Goal: Task Accomplishment & Management: Use online tool/utility

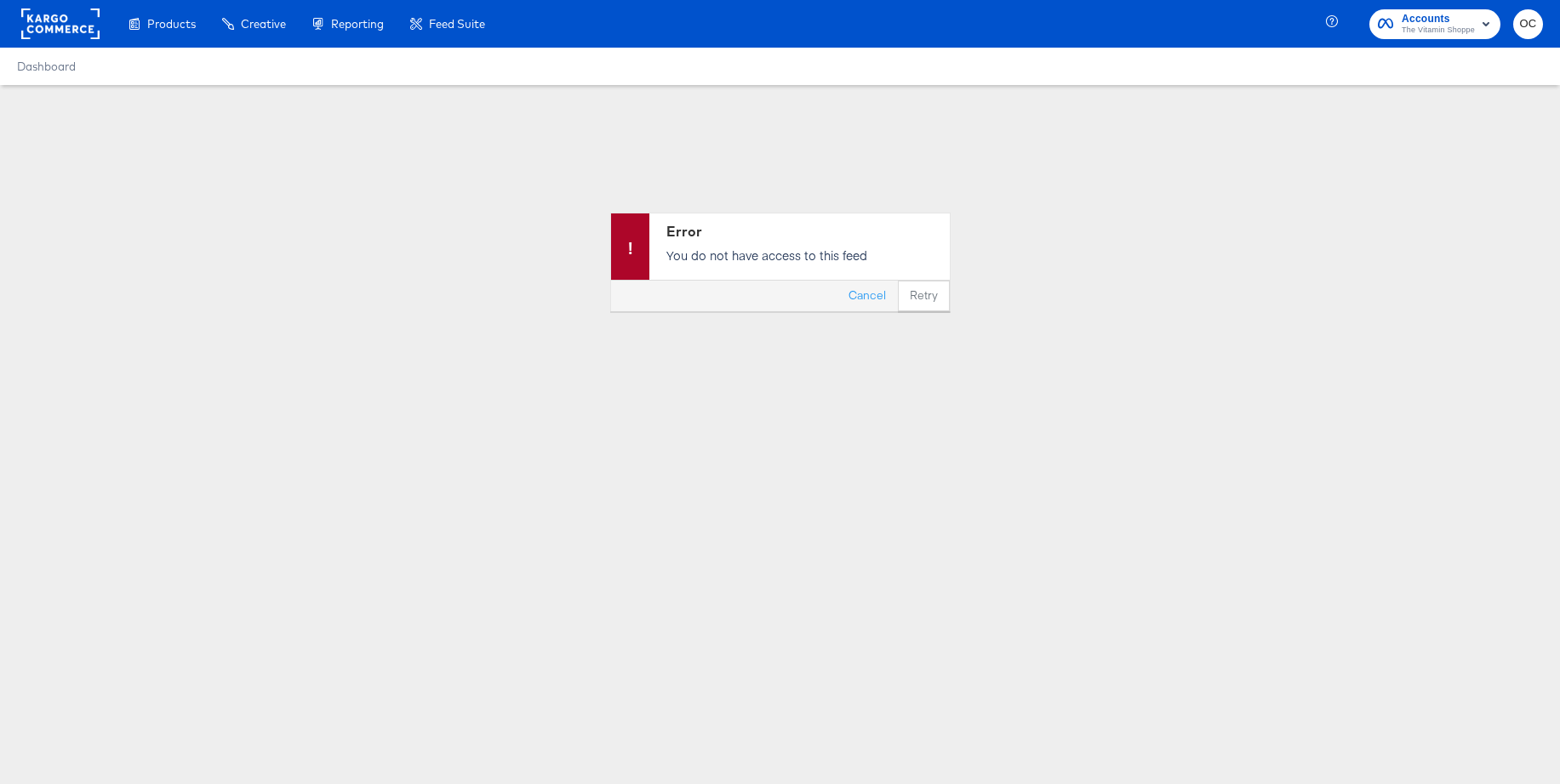
click at [44, 24] on rect at bounding box center [60, 24] width 79 height 31
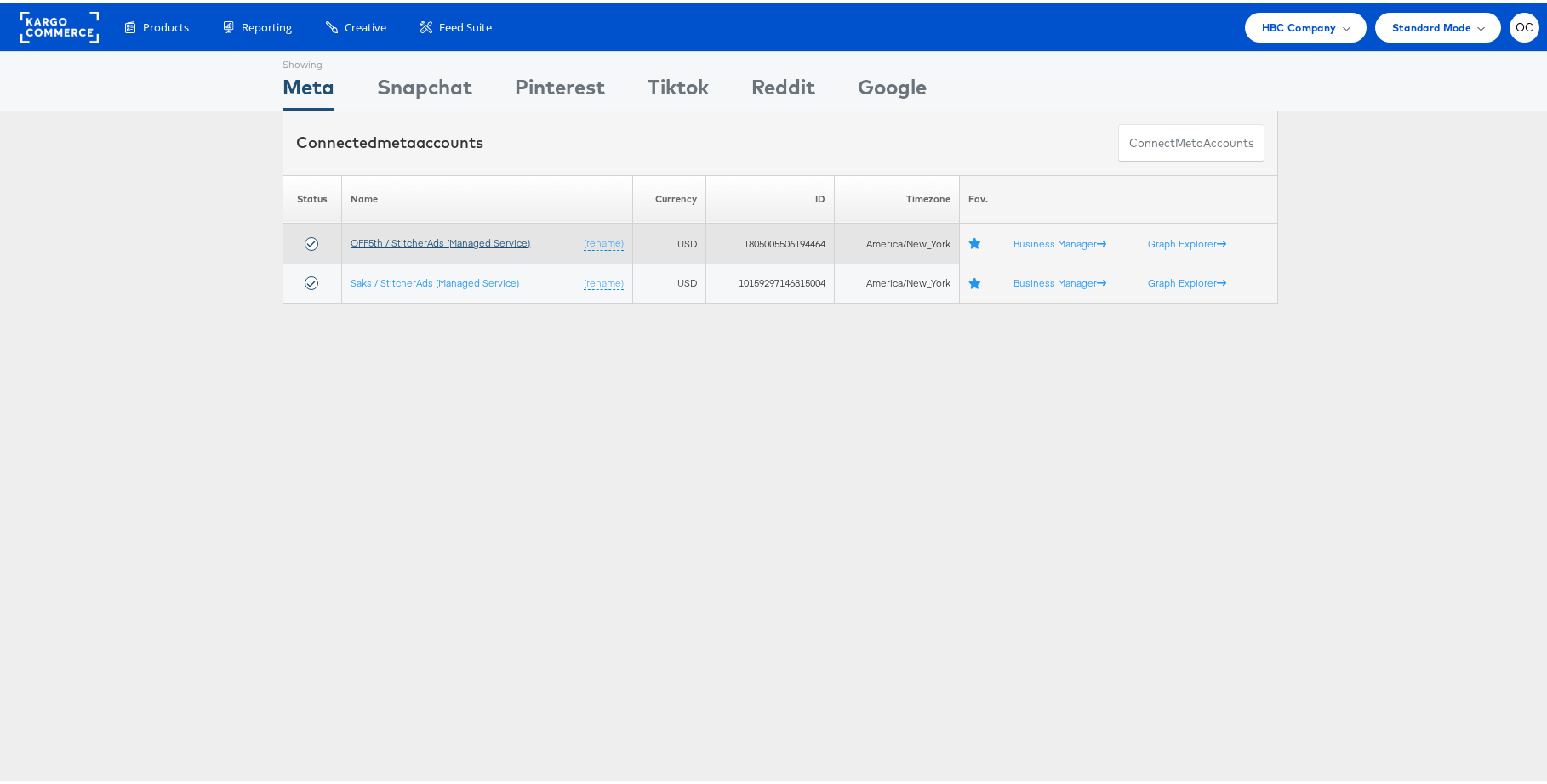
click at [434, 244] on link "OFF5th / StitcherAds (Managed Service)" at bounding box center [440, 238] width 180 height 13
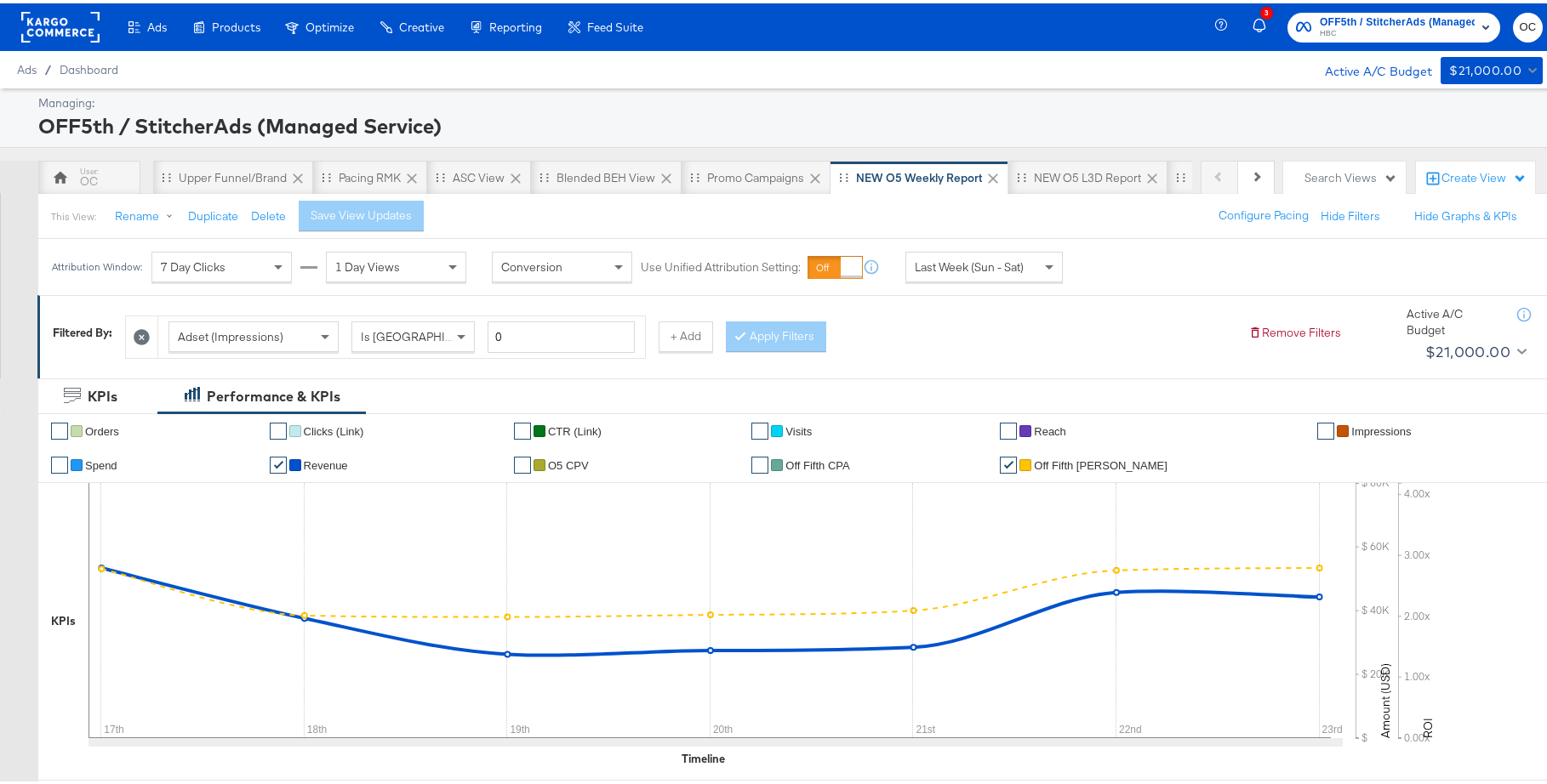
drag, startPoint x: 481, startPoint y: 183, endPoint x: 486, endPoint y: 204, distance: 21.6
click at [481, 183] on div "ASC View" at bounding box center [479, 174] width 103 height 34
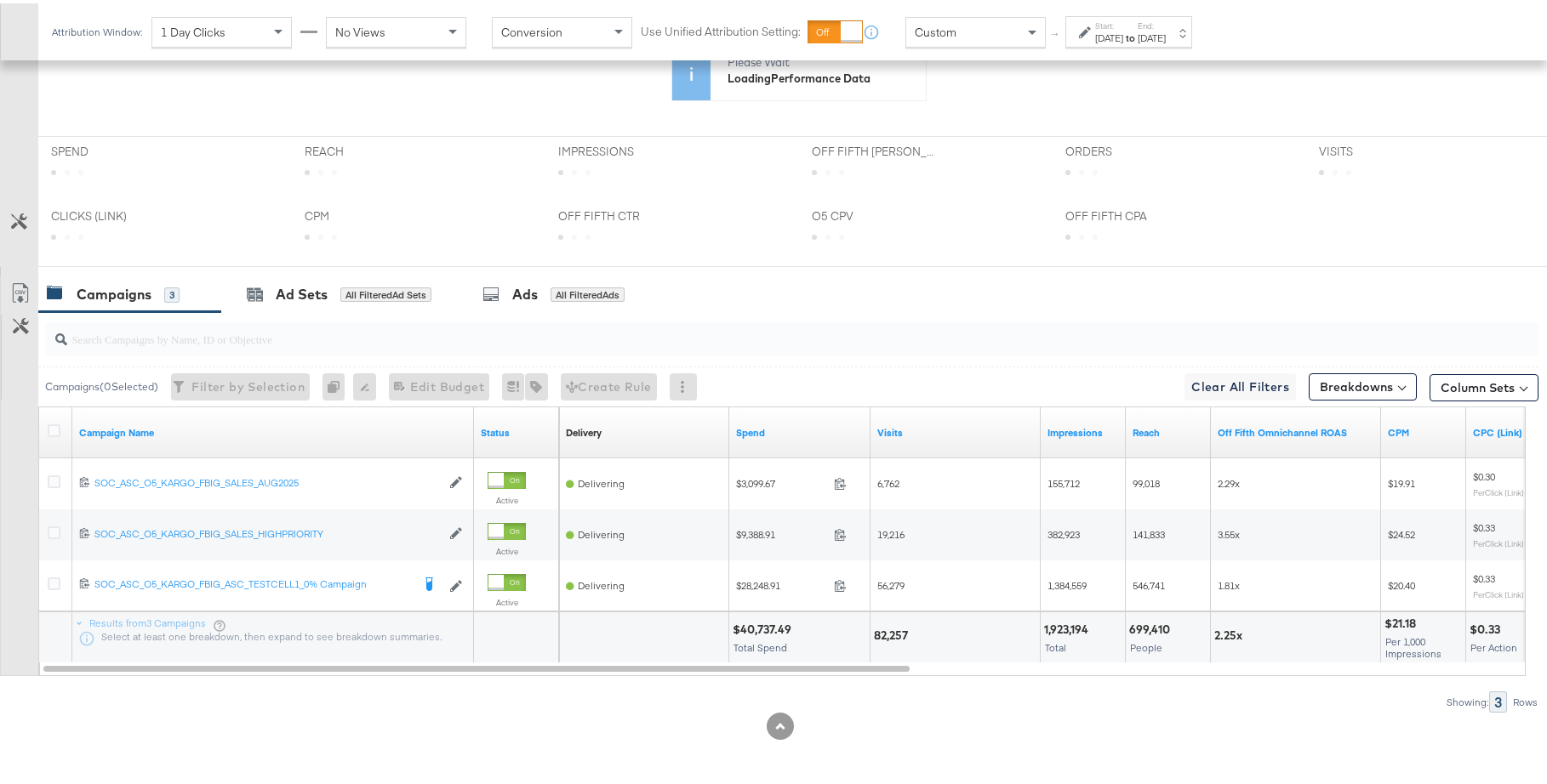
scroll to position [683, 0]
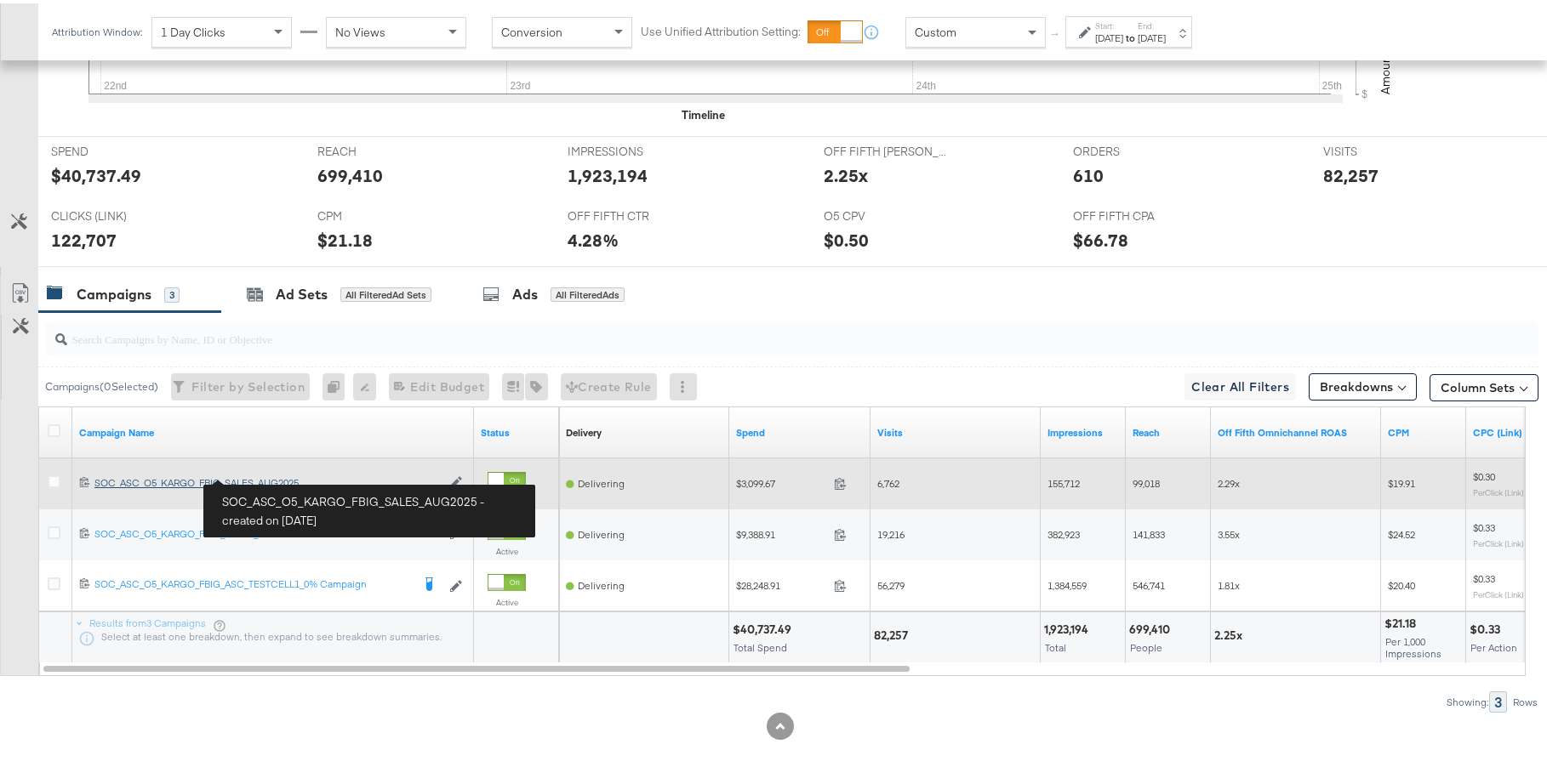
click at [258, 480] on div "SOC_ASC_O5_KARGO_FBIG_SALES_AUG2025 SOC_ASC_O5_KARGO_FBIG_SALES_AUG2025" at bounding box center [267, 480] width 346 height 14
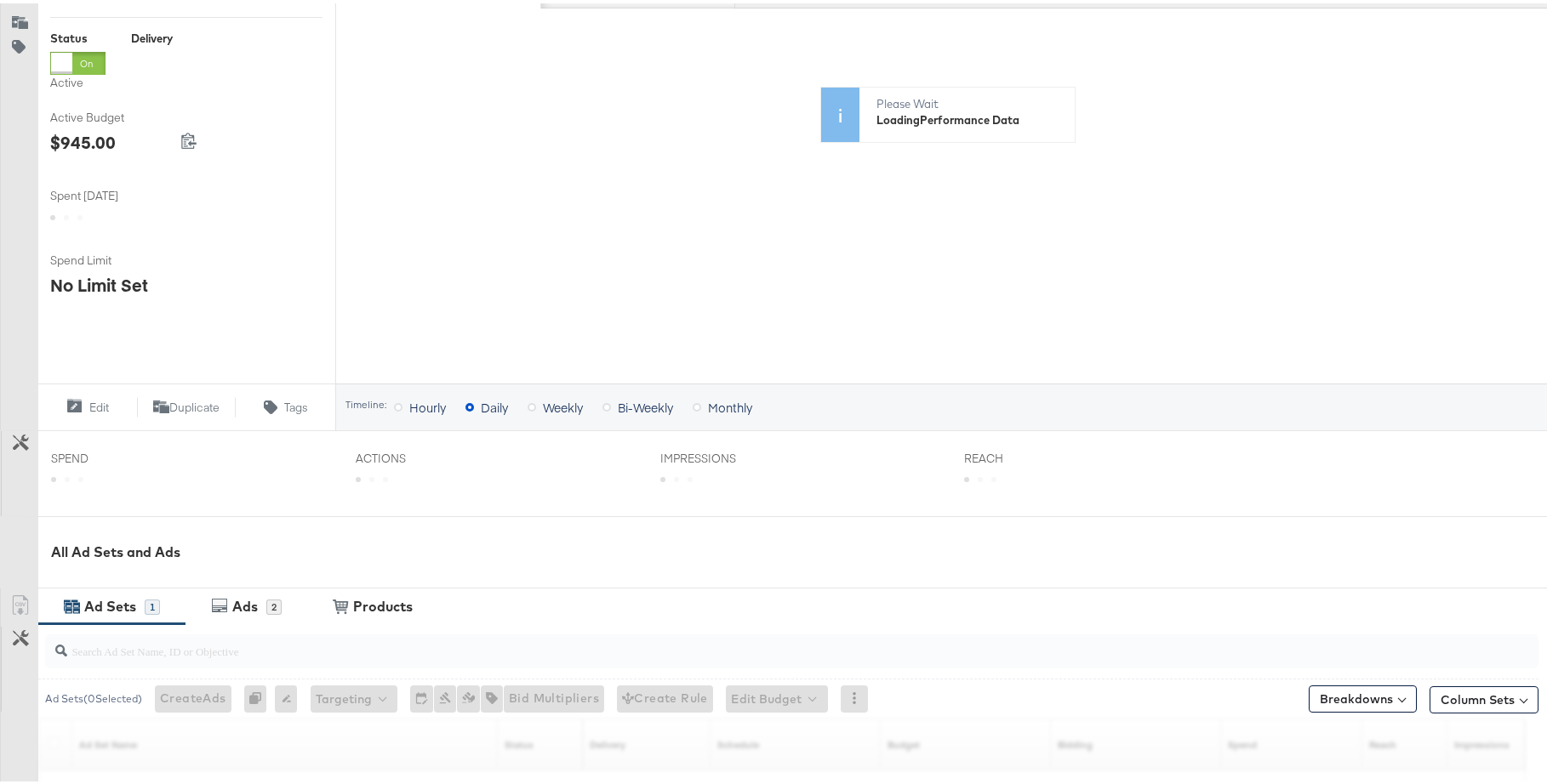
scroll to position [515, 0]
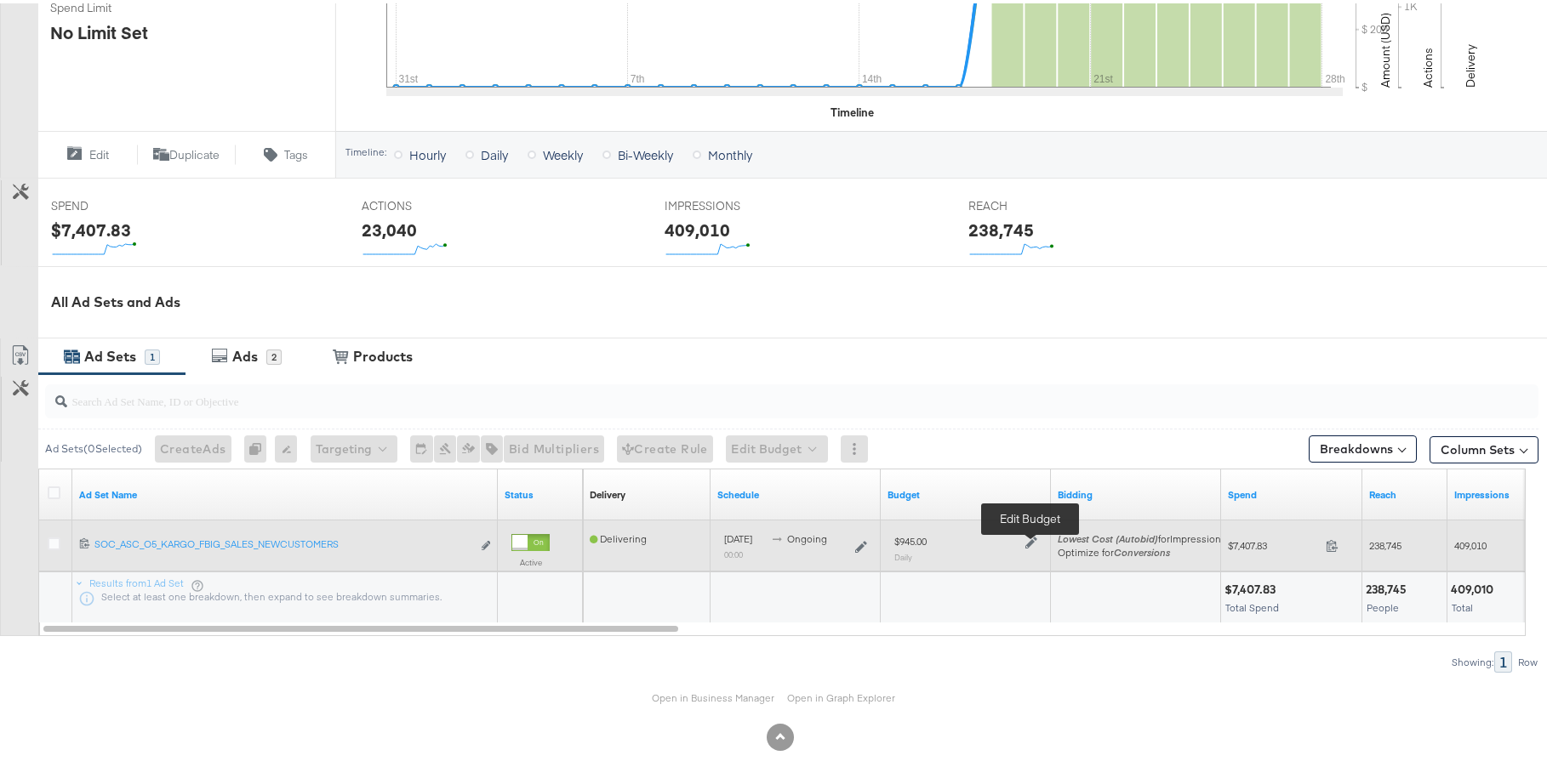
click at [1025, 543] on icon at bounding box center [1031, 540] width 12 height 12
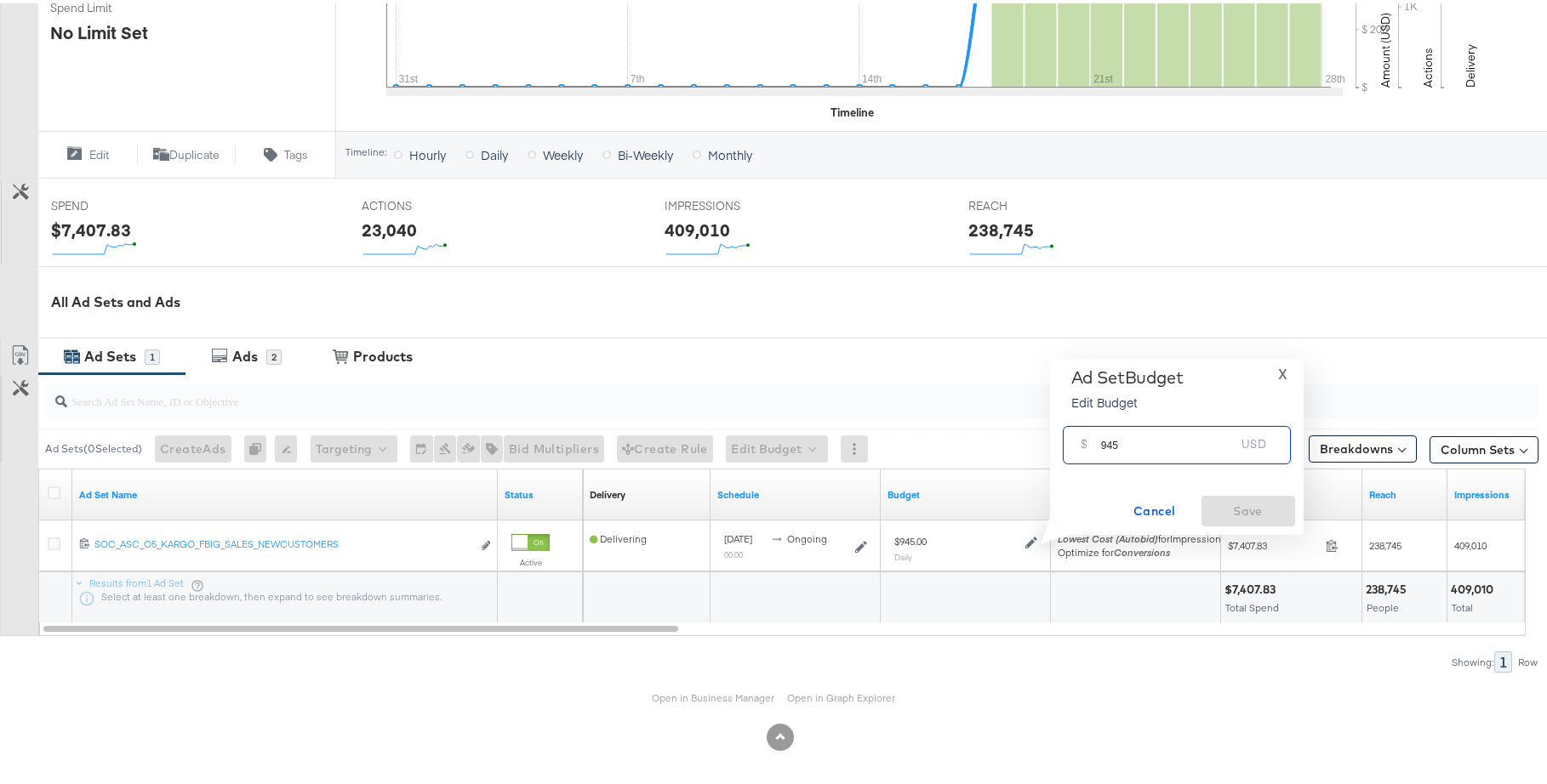
drag, startPoint x: 1112, startPoint y: 442, endPoint x: 1089, endPoint y: 440, distance: 23.1
click at [1089, 440] on div "$ 945 USD" at bounding box center [1176, 441] width 228 height 39
type input "1134"
click at [1242, 505] on span "Save" at bounding box center [1248, 508] width 80 height 21
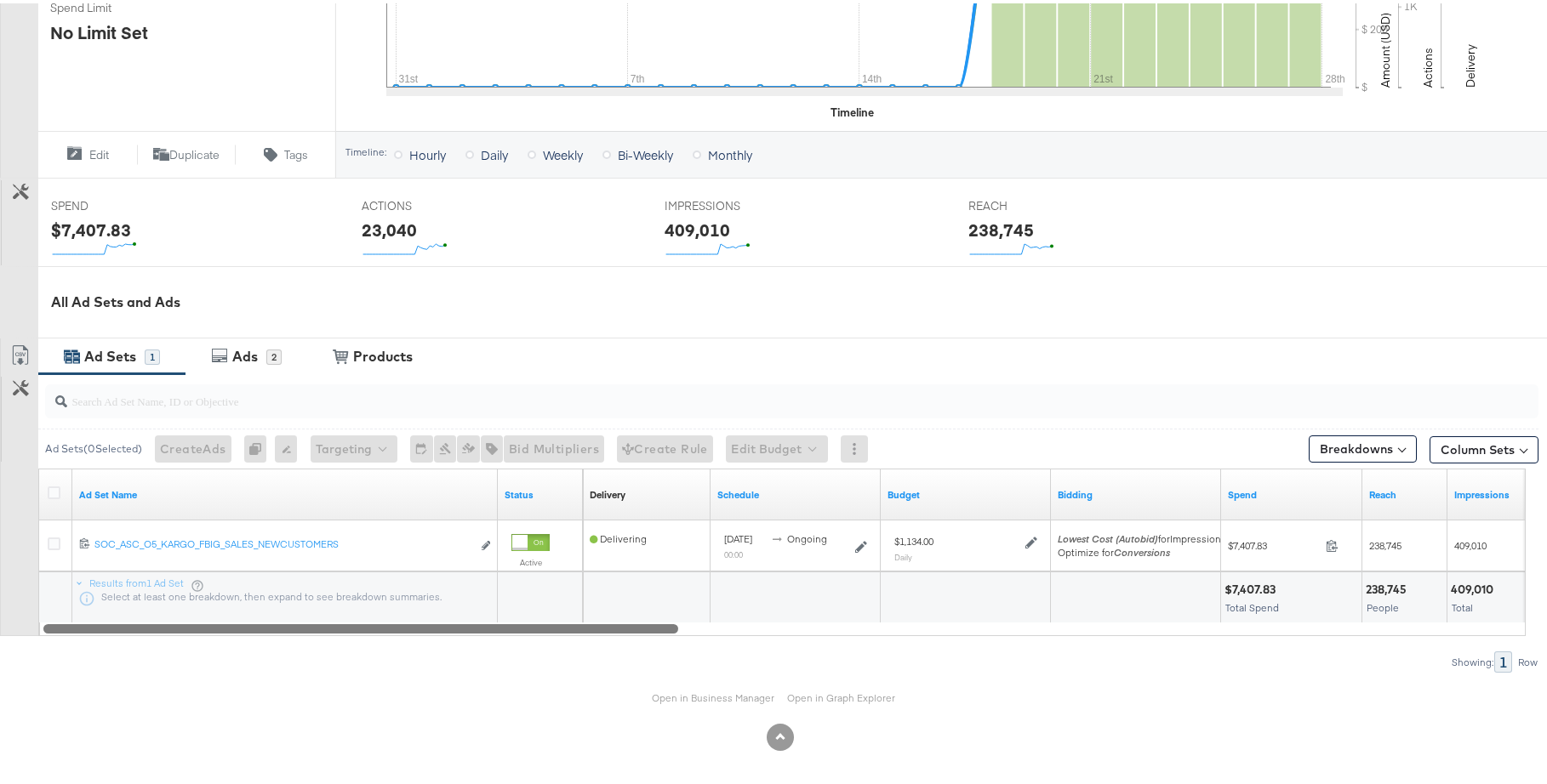
drag, startPoint x: 544, startPoint y: 629, endPoint x: 472, endPoint y: 626, distance: 72.1
click at [472, 626] on div at bounding box center [361, 624] width 634 height 15
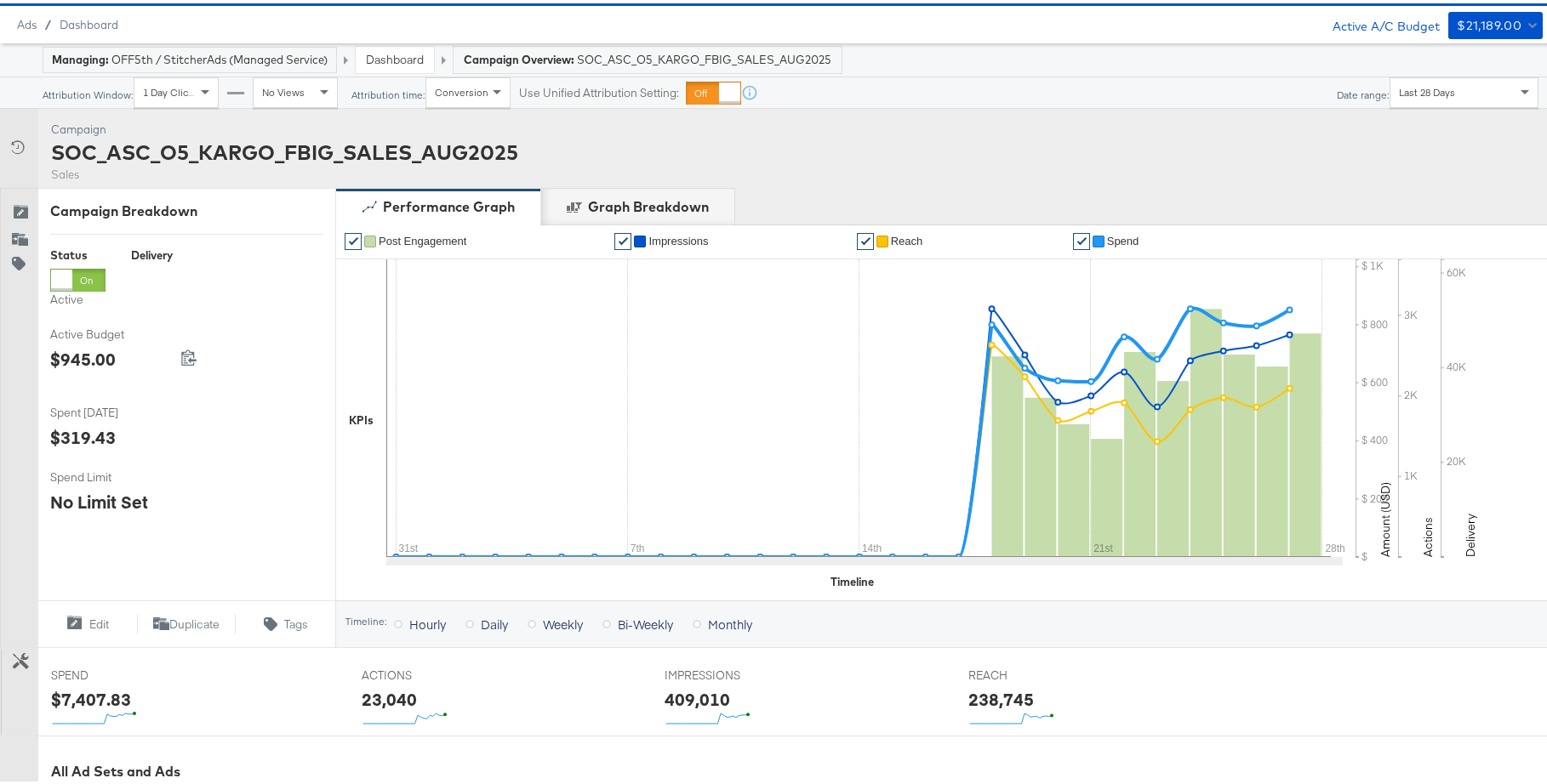
scroll to position [0, 0]
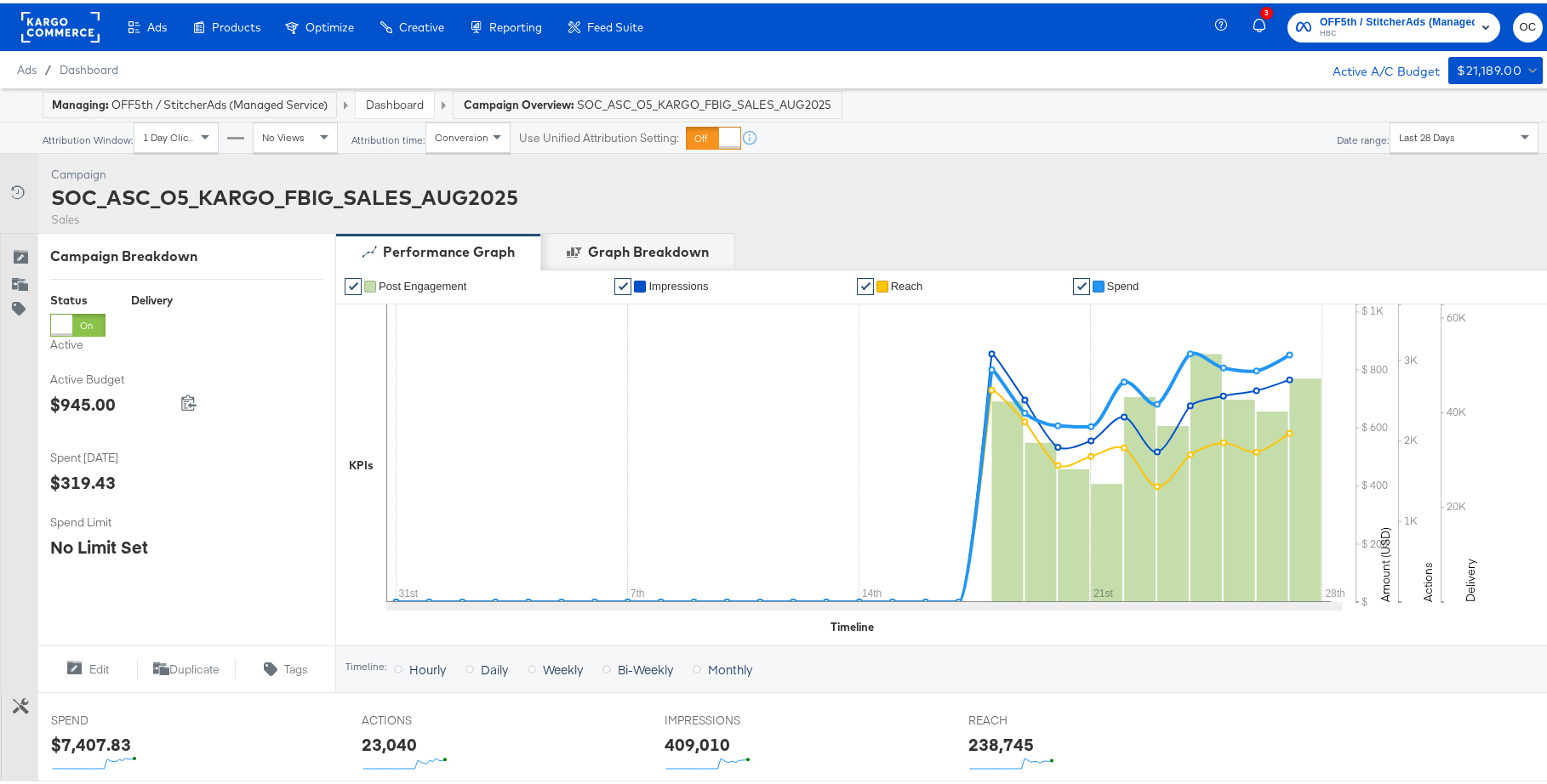
click at [414, 98] on link "Dashboard" at bounding box center [395, 100] width 58 height 15
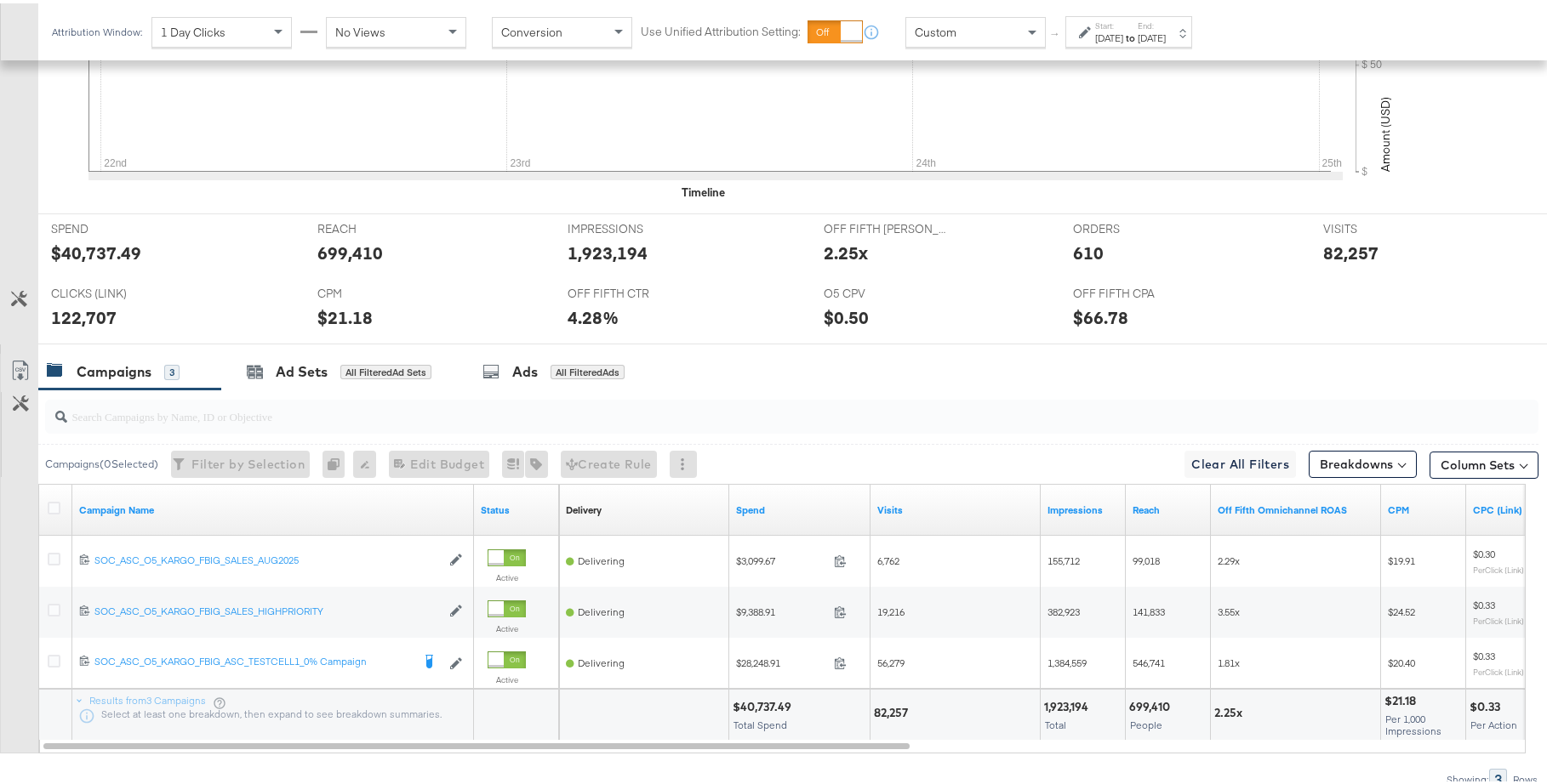
scroll to position [683, 0]
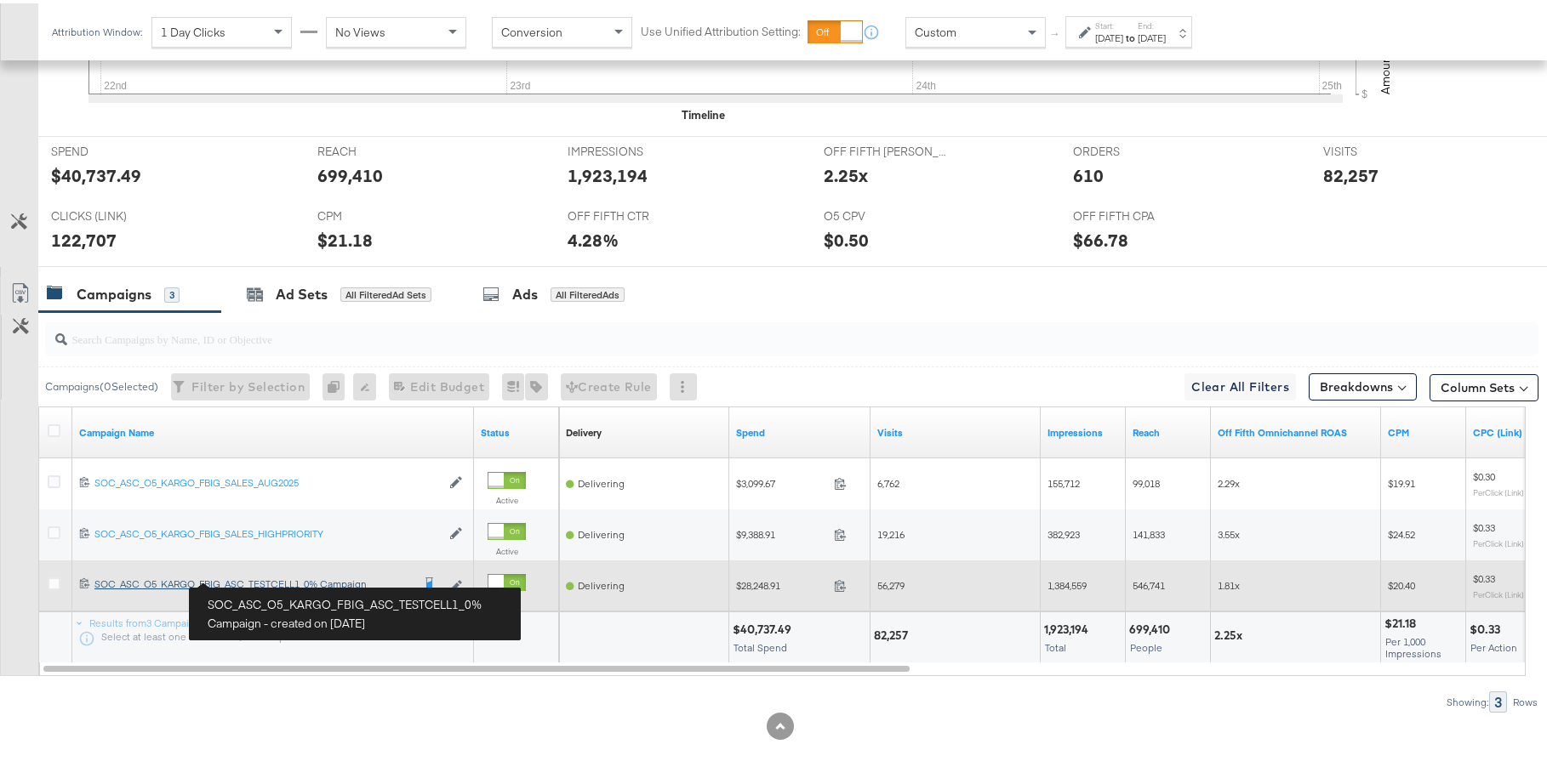
click at [286, 580] on div "SOC_ASC_O5_KARGO_FBIG_ASC_TESTCELL1_0% Campaign SOC_ASC_O5_KARGO_FBIG_ASC_TESTC…" at bounding box center [253, 581] width 316 height 14
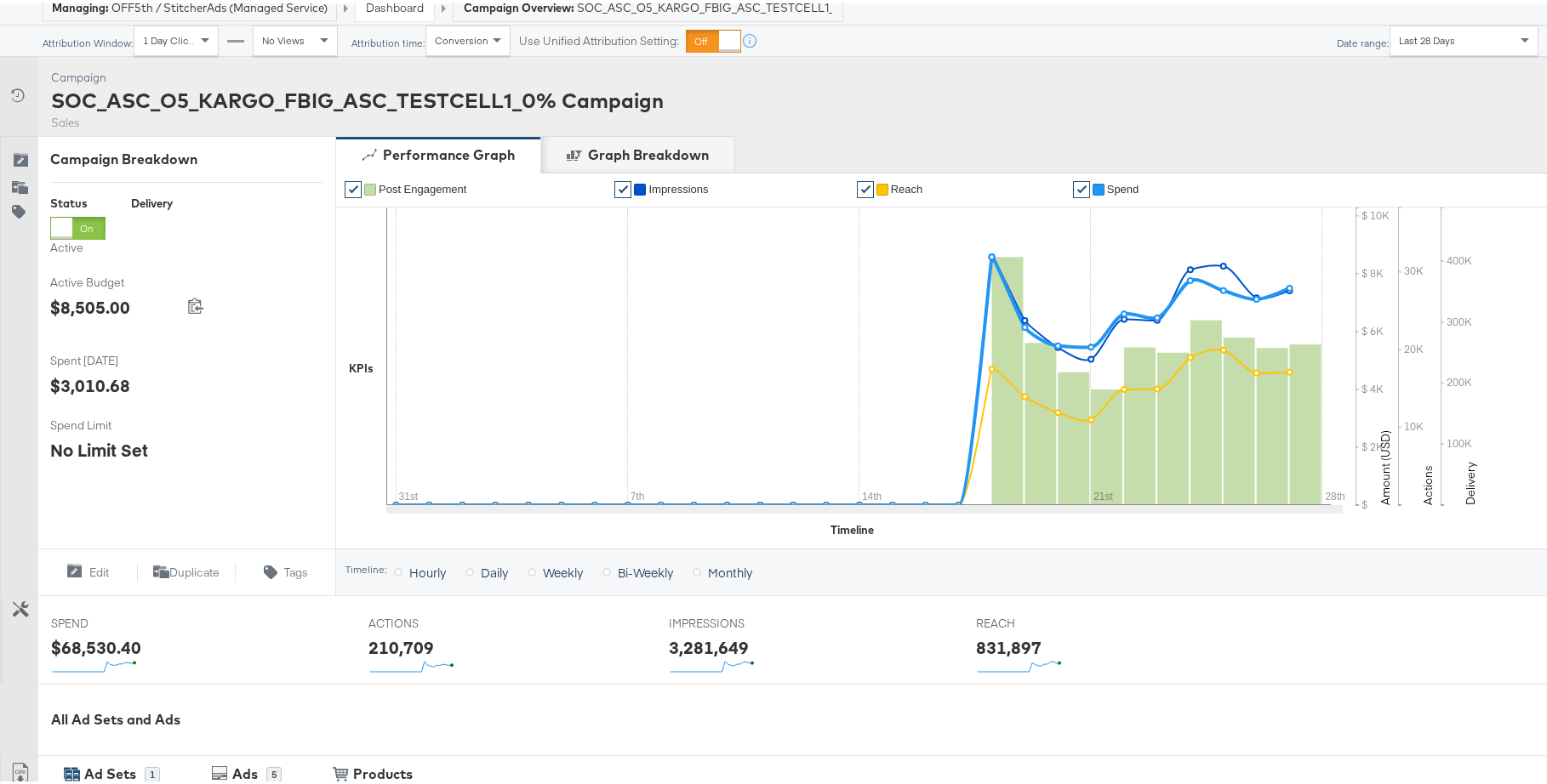
scroll to position [517, 0]
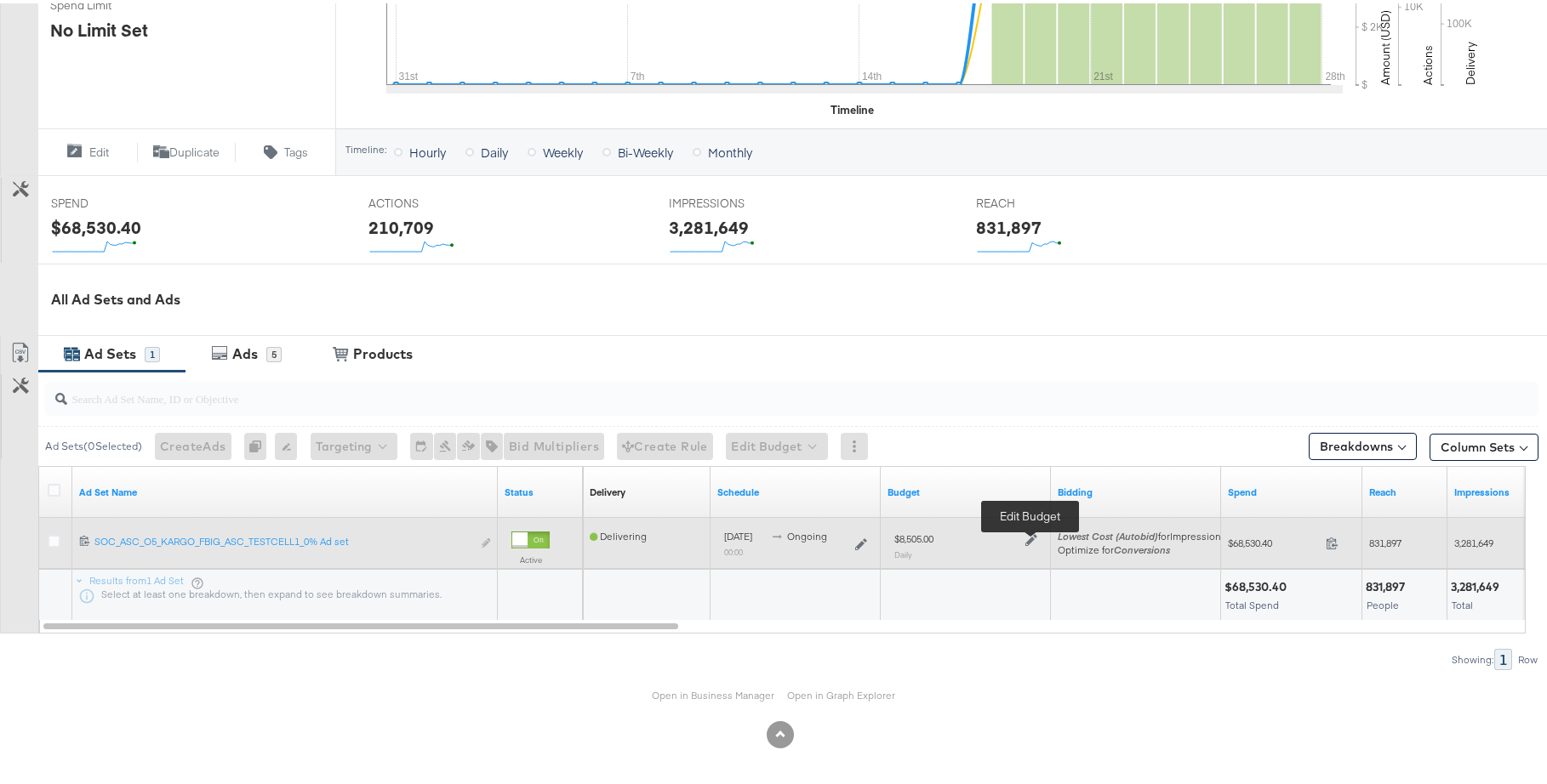
click at [1033, 540] on icon at bounding box center [1031, 537] width 12 height 12
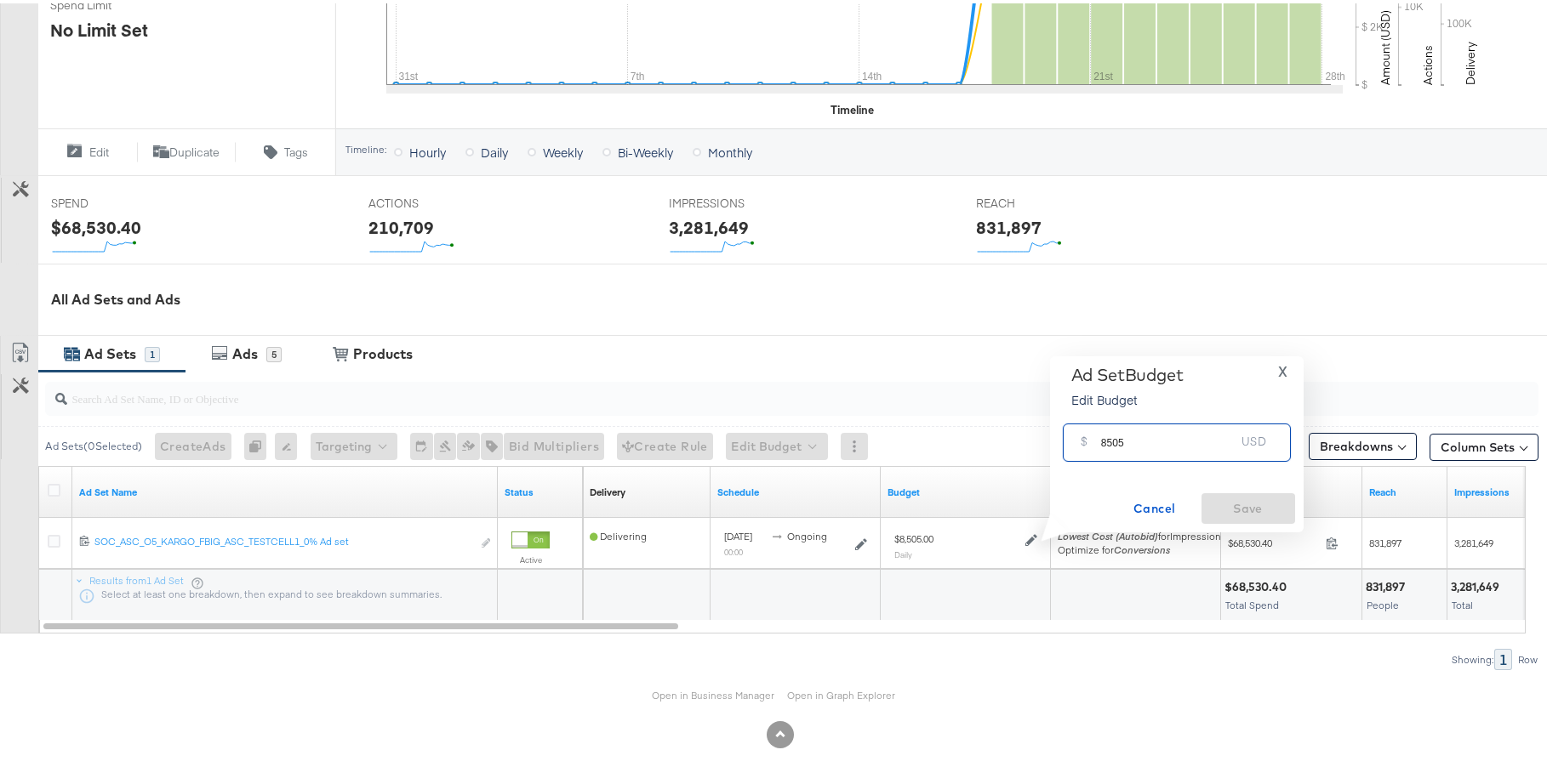
drag, startPoint x: 1107, startPoint y: 436, endPoint x: 1157, endPoint y: 439, distance: 50.1
click at [1156, 440] on input "8505" at bounding box center [1167, 432] width 134 height 37
type input "8316"
click at [1278, 507] on span "Save" at bounding box center [1248, 505] width 80 height 21
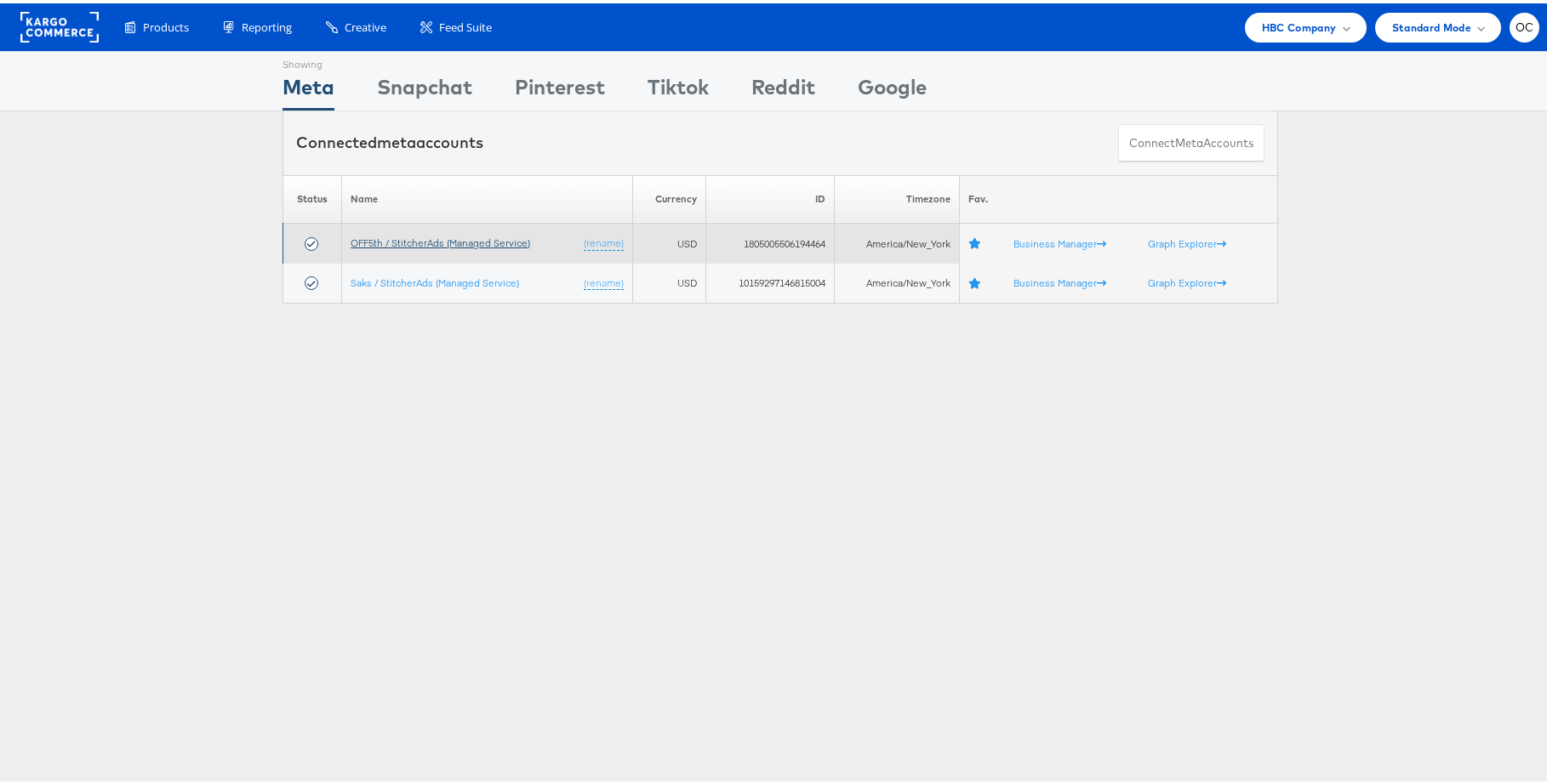
click at [469, 244] on link "OFF5th / StitcherAds (Managed Service)" at bounding box center [440, 238] width 180 height 13
